Goal: Task Accomplishment & Management: Manage account settings

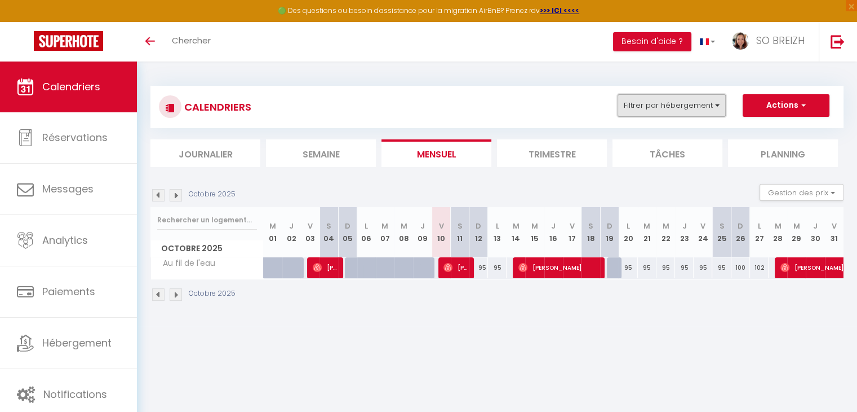
click at [717, 109] on button "Filtrer par hébergement" at bounding box center [672, 105] width 108 height 23
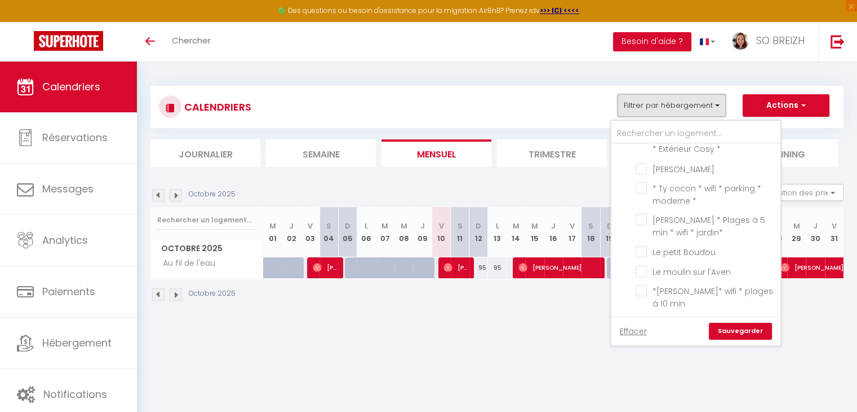
scroll to position [138, 0]
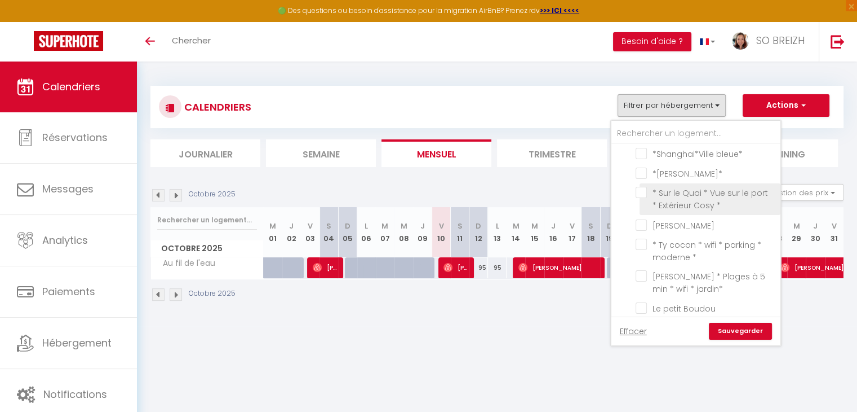
click at [644, 188] on input "* Sur le Quai * Vue sur le port * Extérieur Cosy *" at bounding box center [706, 192] width 141 height 11
checkbox input "true"
checkbox input "false"
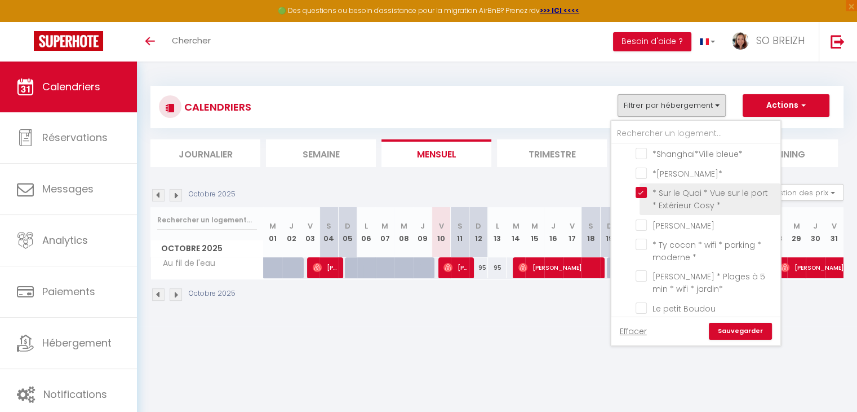
checkbox input "false"
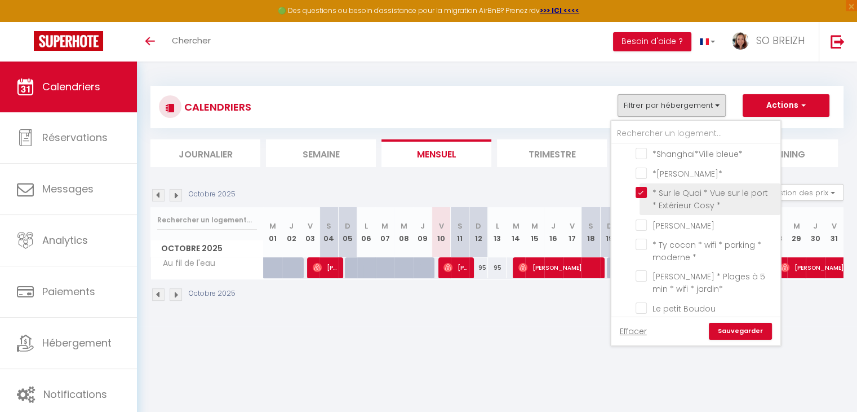
checkbox input "false"
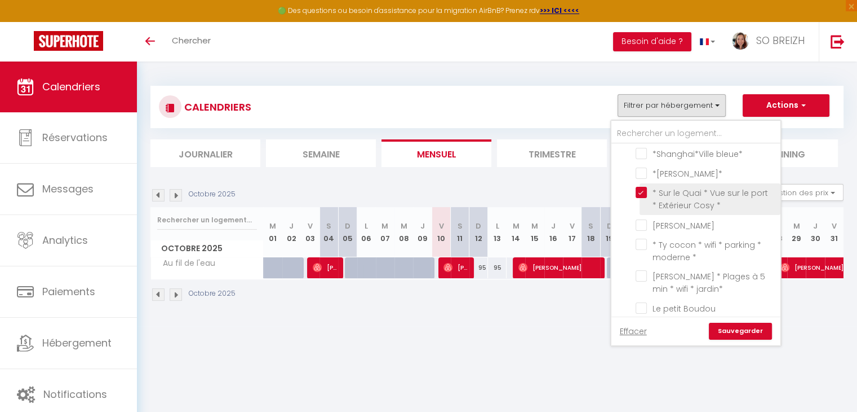
checkbox input "false"
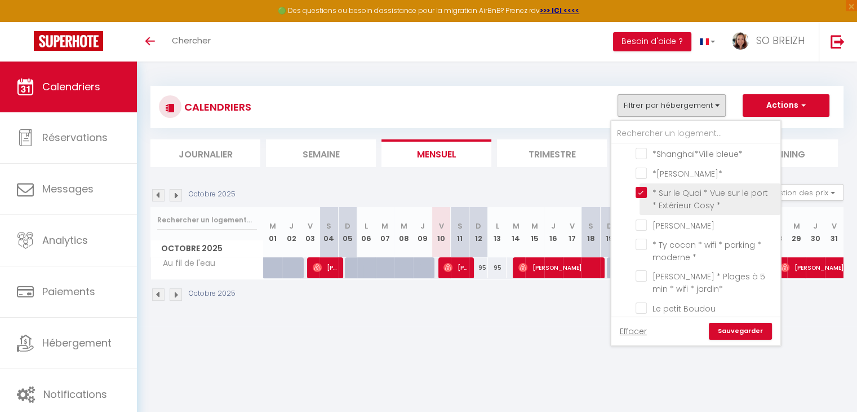
checkbox input "false"
click at [745, 335] on link "Sauvegarder" at bounding box center [740, 330] width 63 height 17
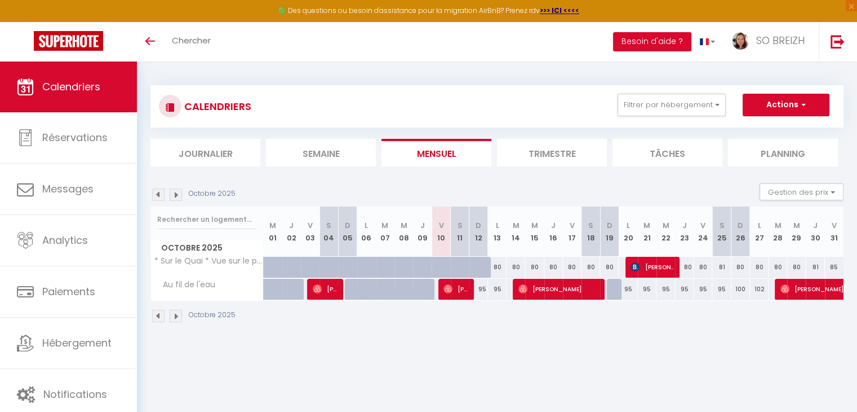
scroll to position [0, 0]
click at [480, 288] on div "95" at bounding box center [479, 289] width 19 height 21
type input "95"
select select "1"
type input "Dim 12 Octobre 2025"
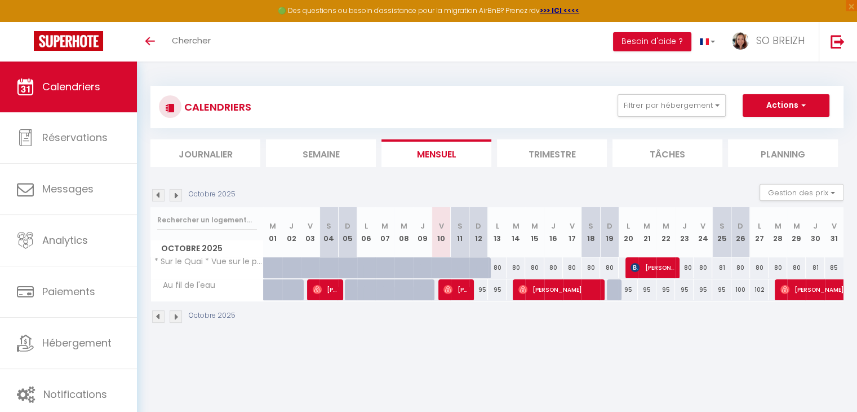
type input "Lun 13 Octobre 2025"
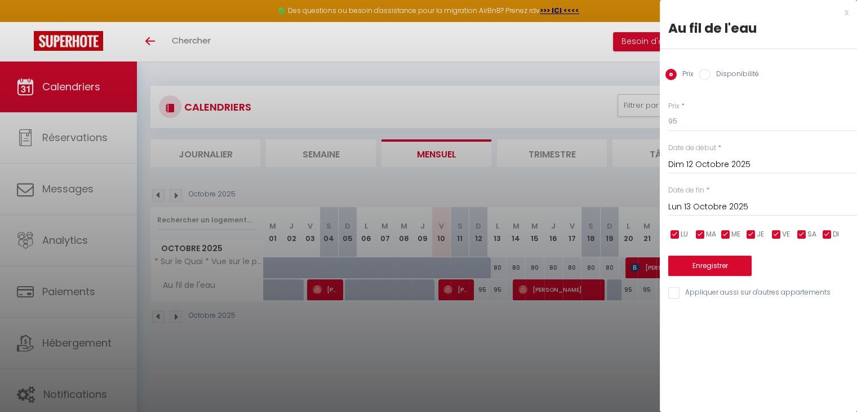
click at [706, 75] on input "Disponibilité" at bounding box center [705, 74] width 11 height 11
radio input "true"
radio input "false"
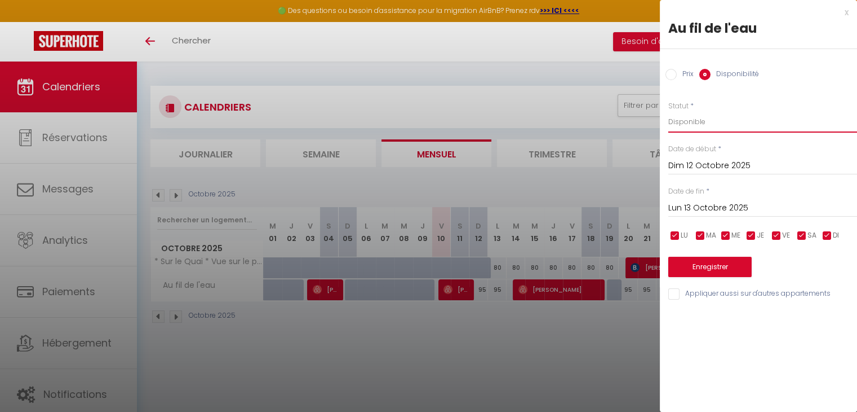
click at [708, 122] on select "Disponible Indisponible" at bounding box center [763, 121] width 189 height 21
select select "0"
click at [669, 111] on select "Disponible Indisponible" at bounding box center [763, 121] width 189 height 21
click at [720, 269] on button "Enregistrer" at bounding box center [710, 267] width 83 height 20
